Goal: Find contact information

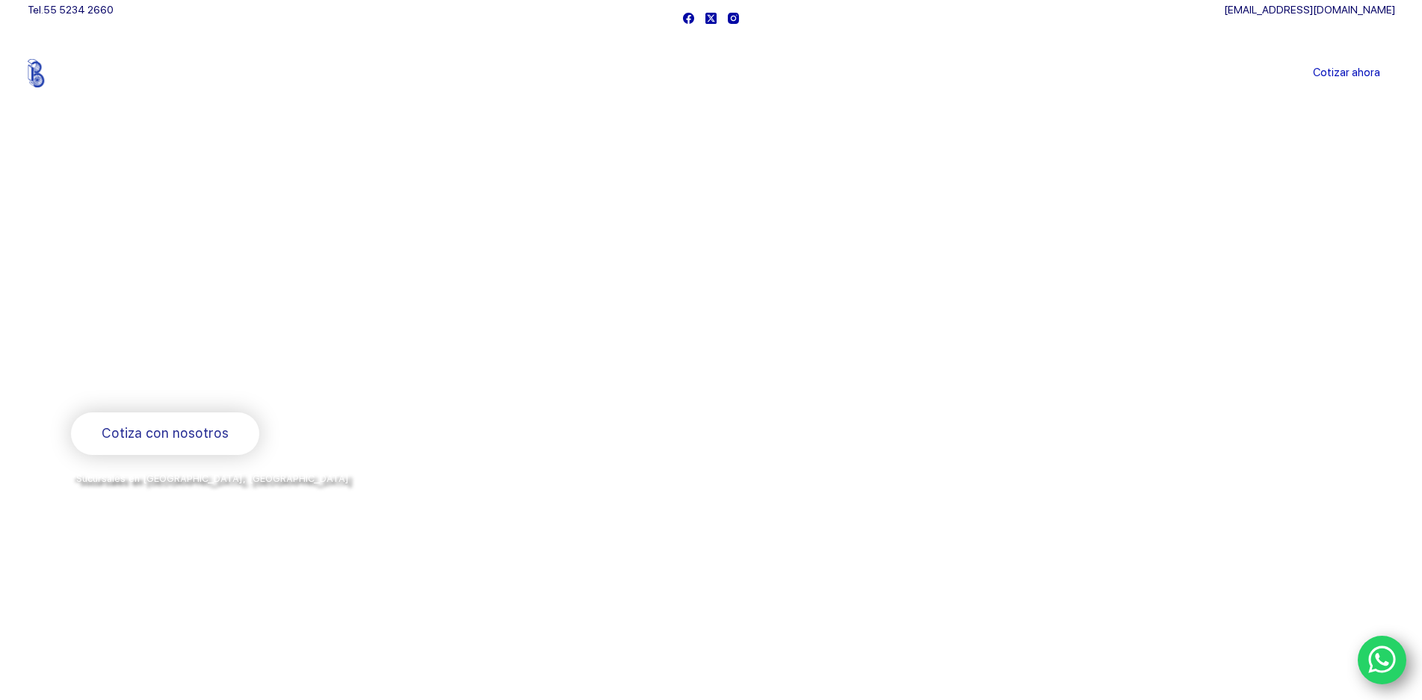
click at [887, 73] on link "Blog" at bounding box center [856, 73] width 62 height 0
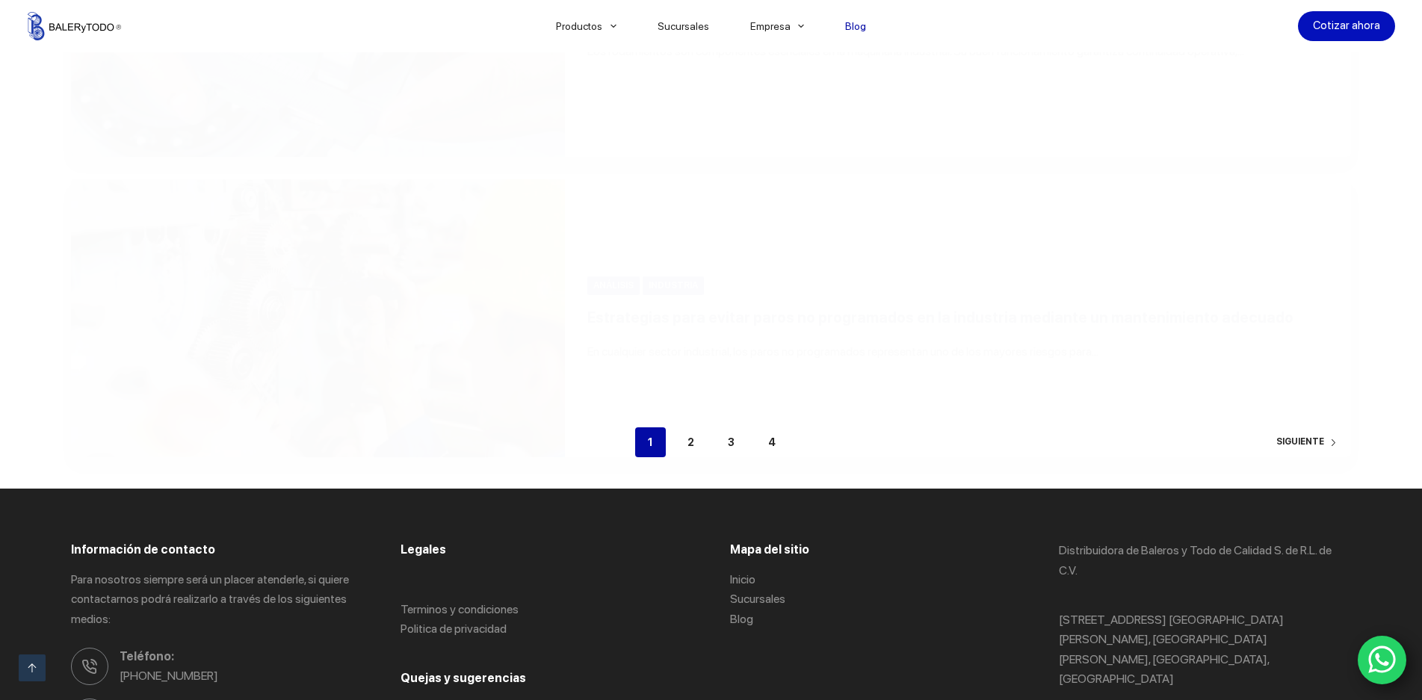
scroll to position [3588, 0]
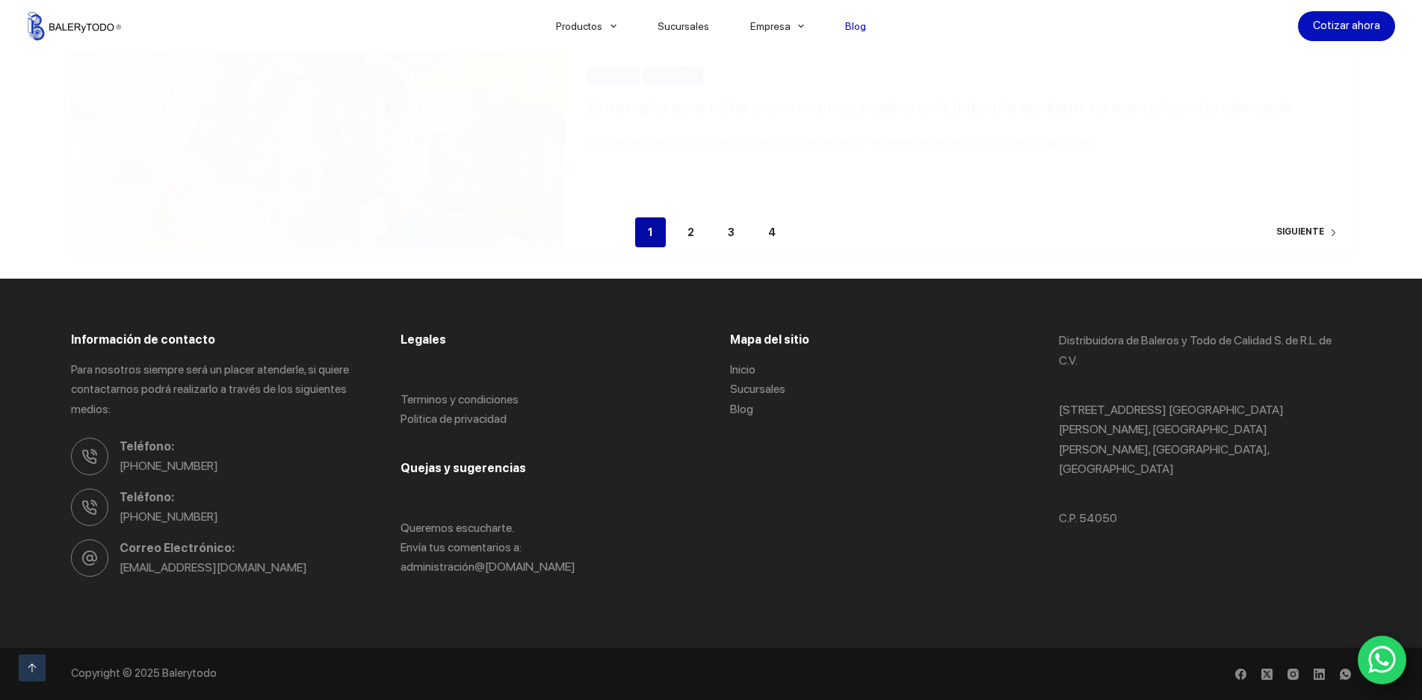
click at [33, 25] on img at bounding box center [74, 26] width 93 height 28
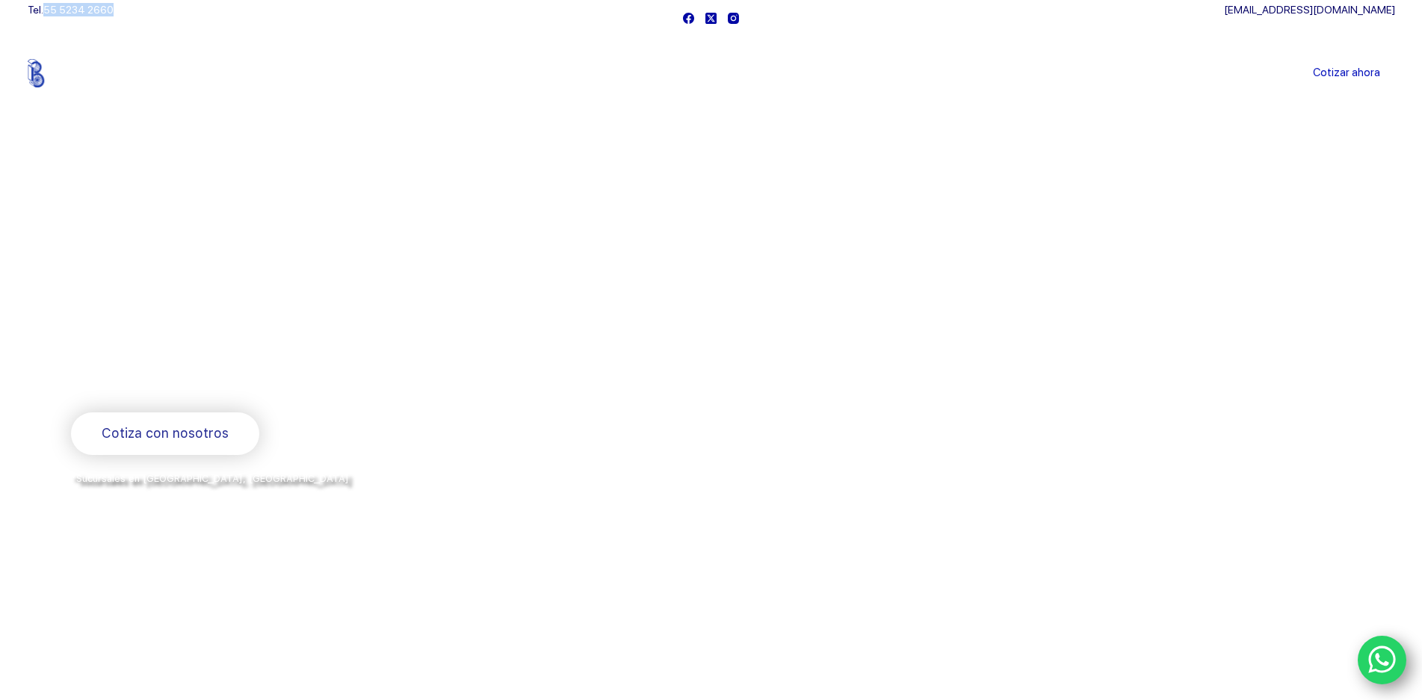
drag, startPoint x: 159, startPoint y: 10, endPoint x: 54, endPoint y: 10, distance: 105.4
click at [54, 10] on div "Tel. [PHONE_NUMBER]" at bounding box center [352, 18] width 649 height 36
copy link "55 5234 2660"
drag, startPoint x: 1212, startPoint y: 10, endPoint x: 1399, endPoint y: 13, distance: 186.2
click at [1399, 13] on div "Tel. [PHONE_NUMBER] [EMAIL_ADDRESS][DOMAIN_NAME]" at bounding box center [711, 18] width 1420 height 36
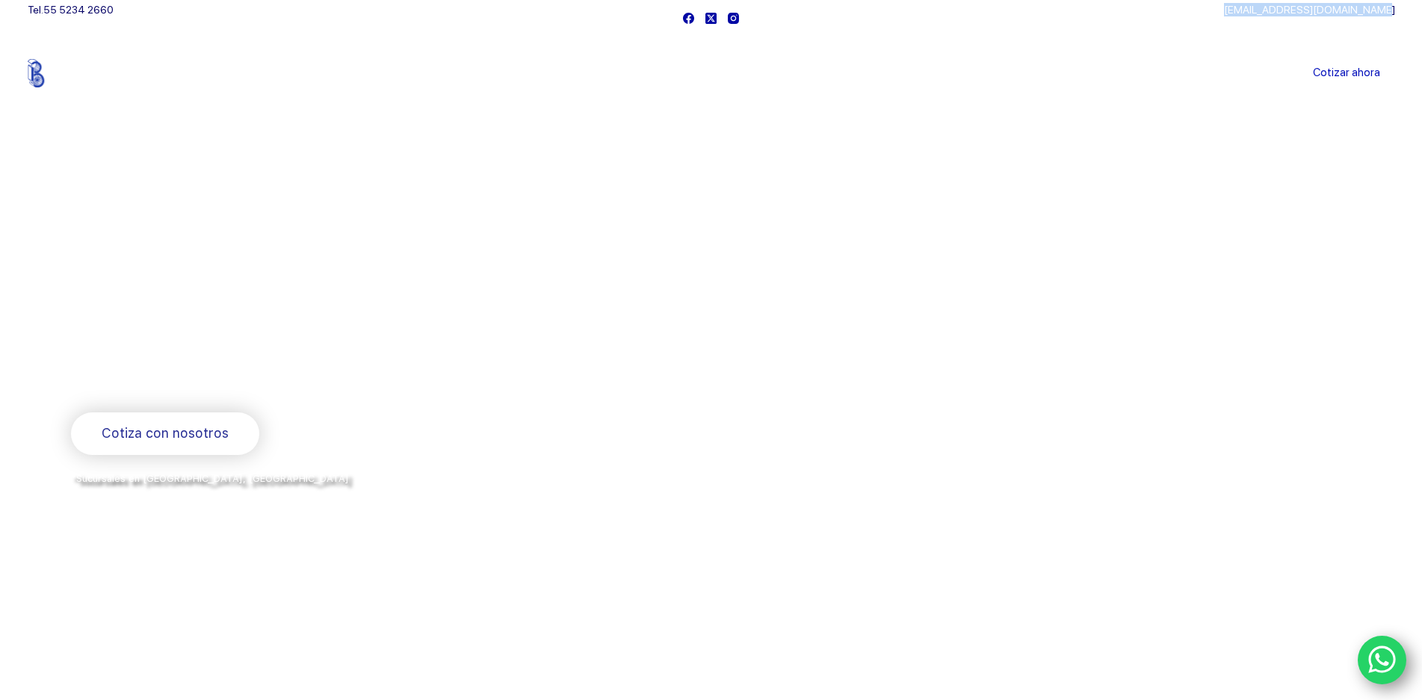
copy link "[EMAIL_ADDRESS][DOMAIN_NAME]"
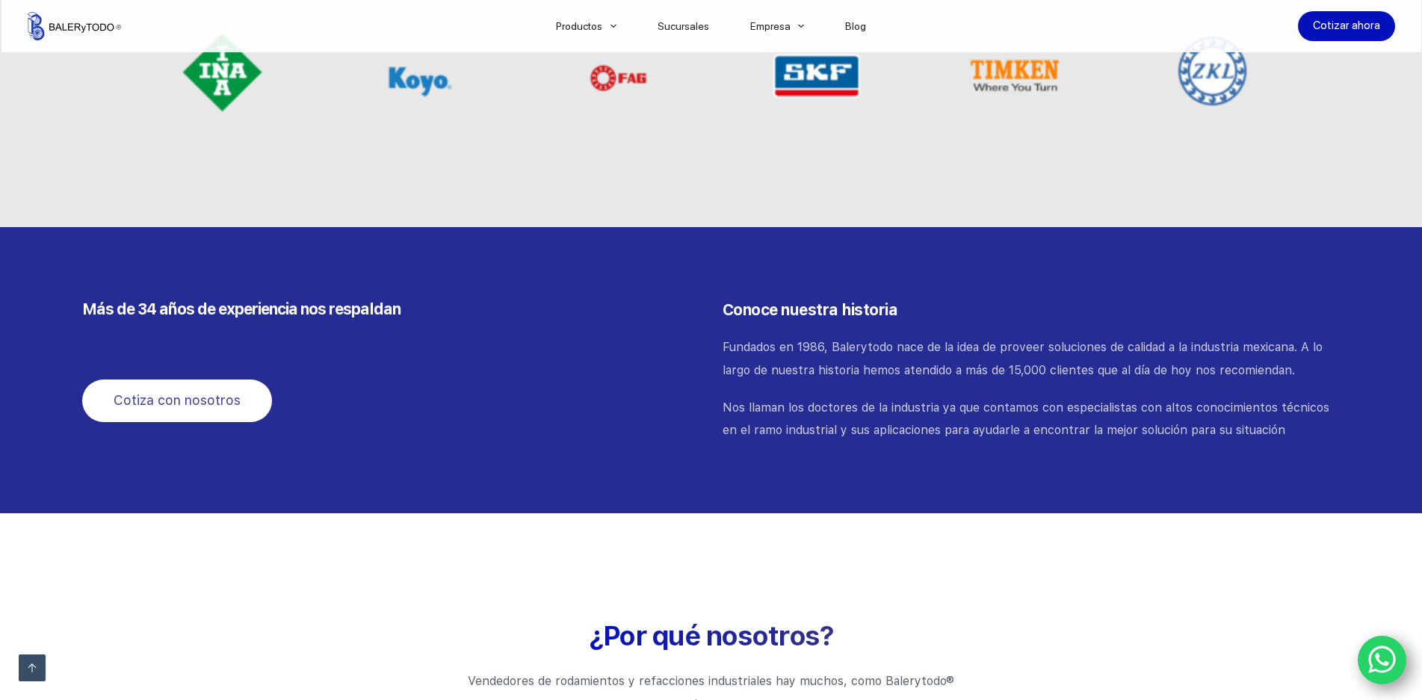
scroll to position [1495, 0]
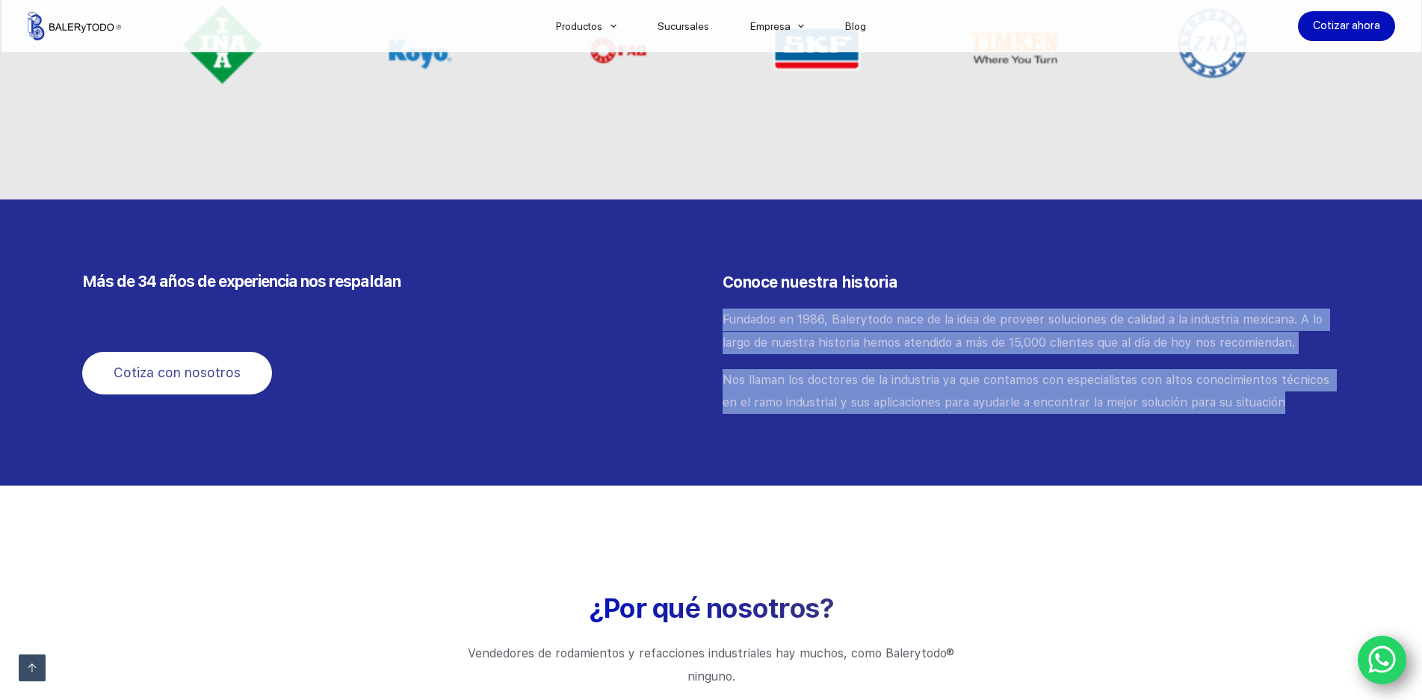
drag, startPoint x: 717, startPoint y: 312, endPoint x: 1296, endPoint y: 406, distance: 586.9
click at [1296, 406] on div "Conoce nuestra historia Fundados en 1986, Balerytodo nace de la idea de proveer…" at bounding box center [1032, 342] width 640 height 167
copy div "Fundados en 1986, Balerytodo nace de la idea de proveer soluciones de calidad a…"
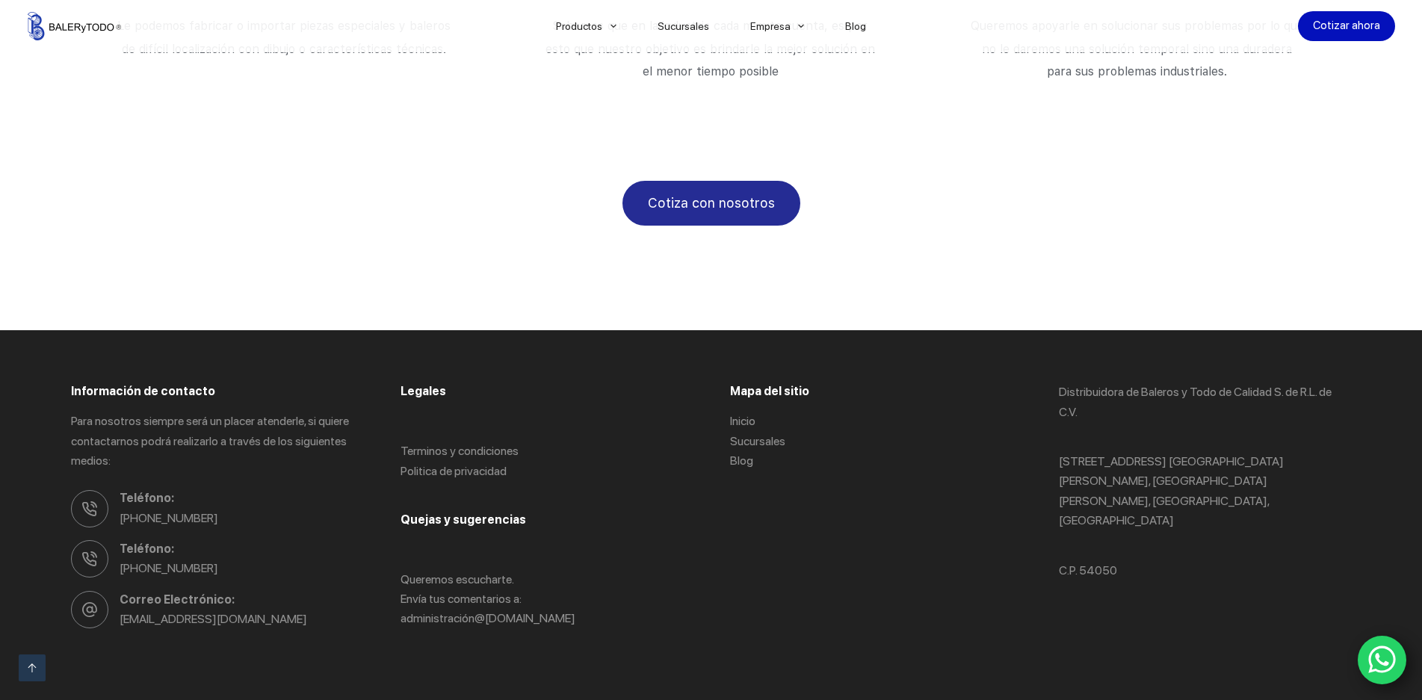
scroll to position [2577, 0]
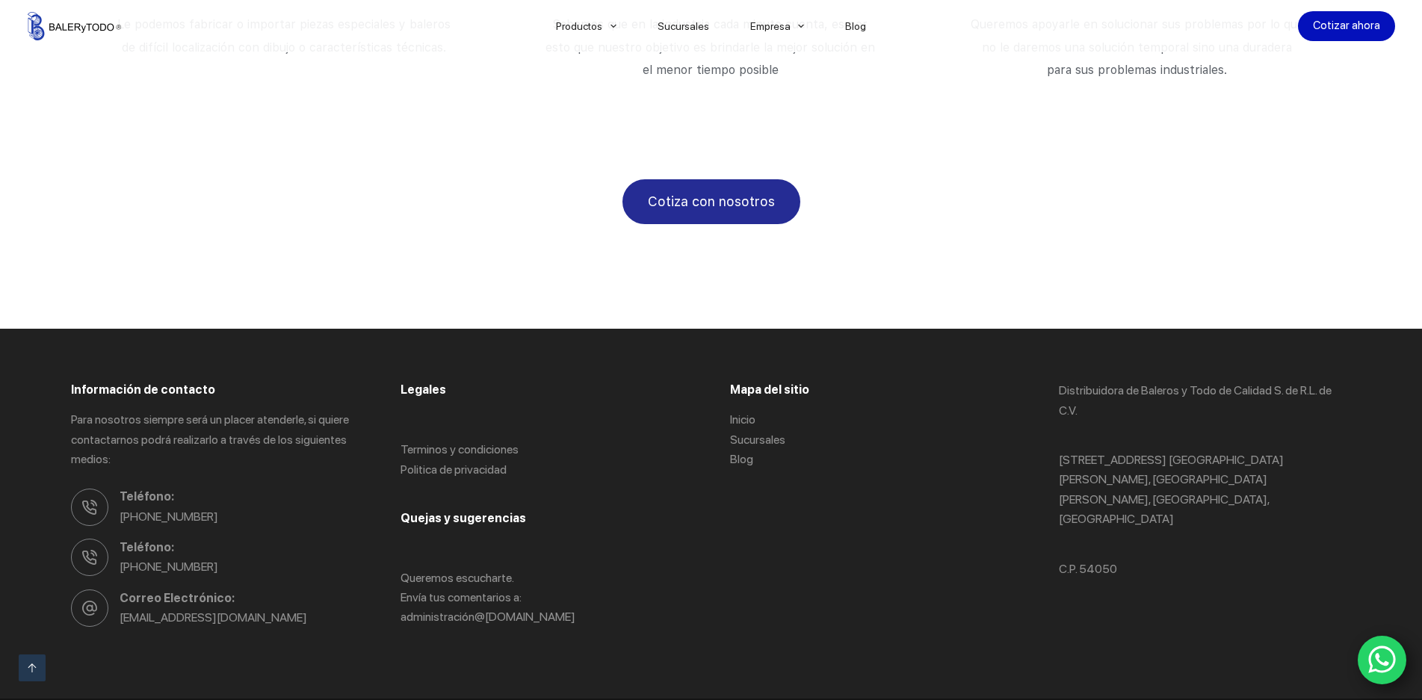
click at [1015, 329] on div "Información de contacto Para nosotros siempre será un placer atenderle, si quie…" at bounding box center [711, 513] width 1280 height 369
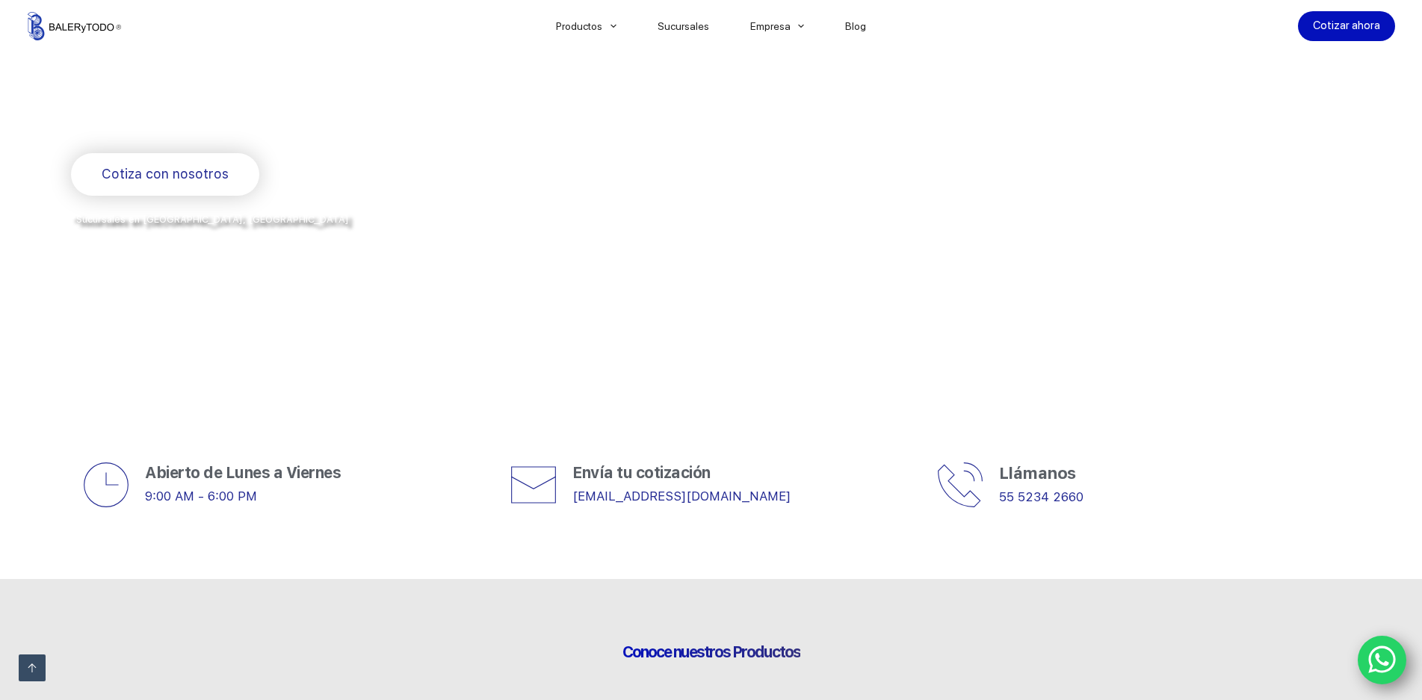
scroll to position [0, 0]
